Goal: Task Accomplishment & Management: Complete application form

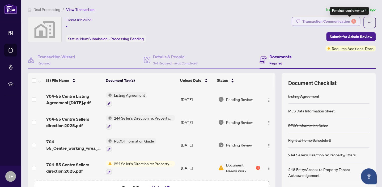
click at [352, 21] on div "4" at bounding box center [354, 21] width 5 height 5
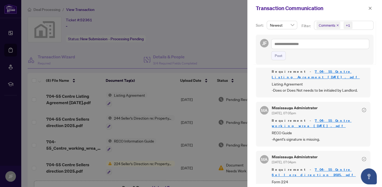
scroll to position [56, 0]
click at [221, 34] on div at bounding box center [191, 93] width 382 height 187
click at [370, 7] on icon "close" at bounding box center [371, 8] width 4 height 4
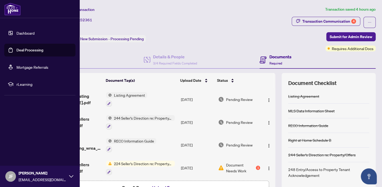
click at [29, 50] on link "Deal Processing" at bounding box center [29, 50] width 27 height 5
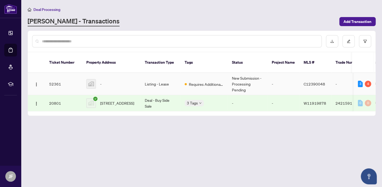
click at [92, 79] on img at bounding box center [91, 83] width 9 height 9
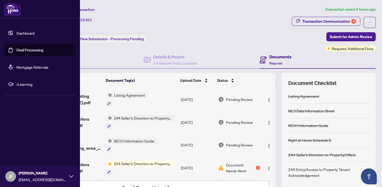
click at [16, 49] on link "Deal Processing" at bounding box center [29, 50] width 27 height 5
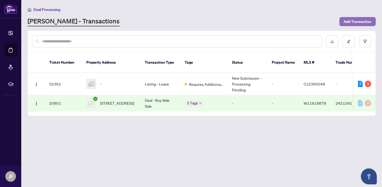
click at [359, 22] on span "Add Transaction" at bounding box center [358, 21] width 28 height 9
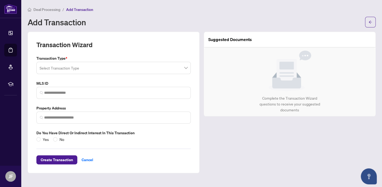
click at [185, 68] on span at bounding box center [114, 68] width 148 height 10
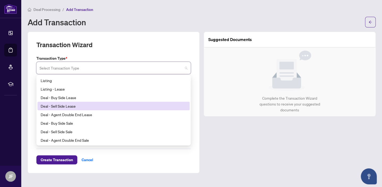
click at [61, 106] on div "Deal - Sell Side Lease" at bounding box center [114, 106] width 146 height 6
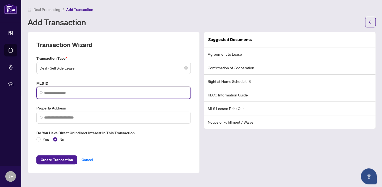
click at [58, 94] on input "search" at bounding box center [115, 93] width 143 height 6
paste input "*********"
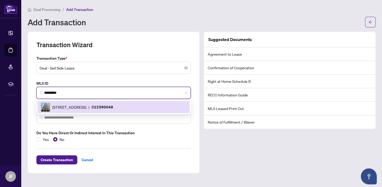
type input "*********"
